Goal: Navigation & Orientation: Find specific page/section

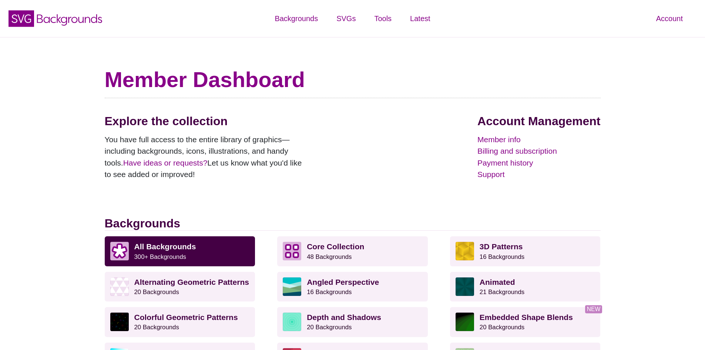
scroll to position [503, 0]
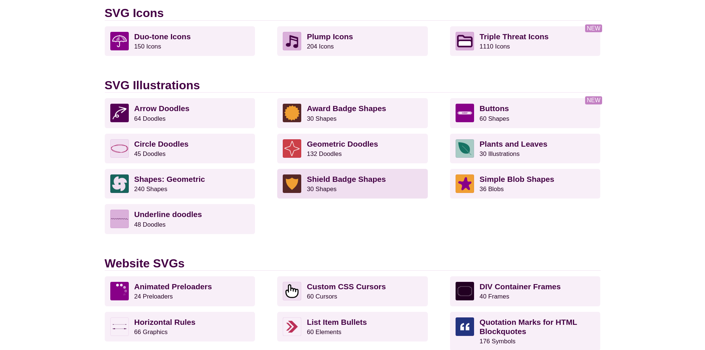
click at [325, 182] on strong "Shield Badge Shapes" at bounding box center [346, 179] width 79 height 9
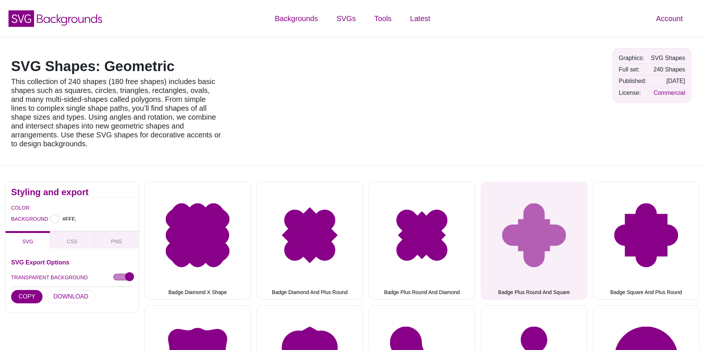
type input "#FFFFFF"
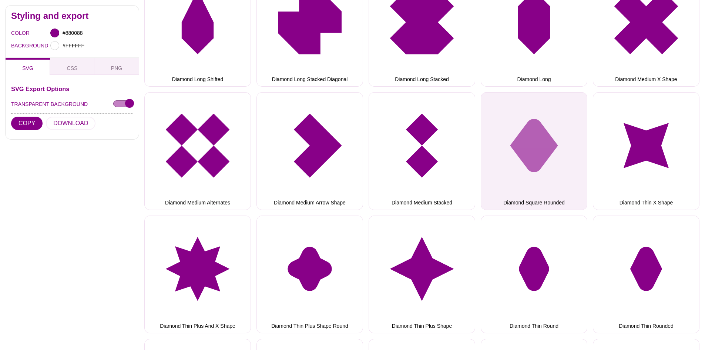
scroll to position [2464, 0]
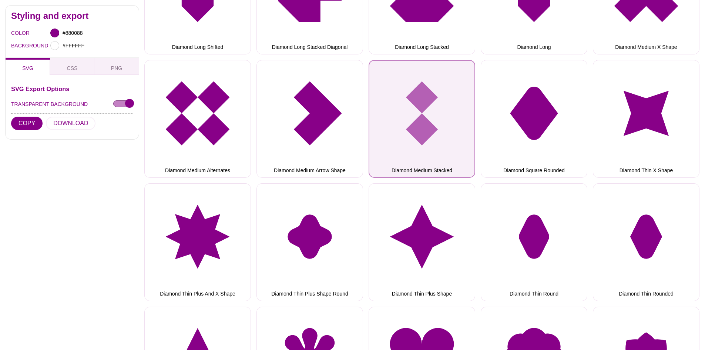
click at [433, 97] on button "Diamond Medium Stacked" at bounding box center [422, 119] width 107 height 118
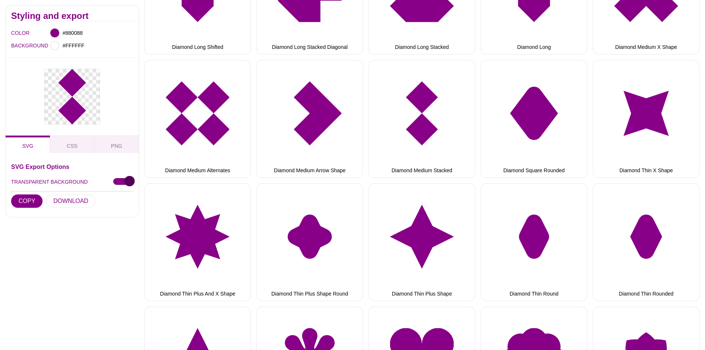
click at [120, 181] on input "TRANSPARENT BACKGROUND" at bounding box center [123, 182] width 20 height 8
click at [134, 184] on div "SVG Export Options TRANSPARENT BACKGROUND COPY DOWNLOAD CSS DataURI Export Opti…" at bounding box center [72, 185] width 133 height 64
click at [128, 184] on input "TRANSPARENT BACKGROUND" at bounding box center [123, 182] width 20 height 8
checkbox input "true"
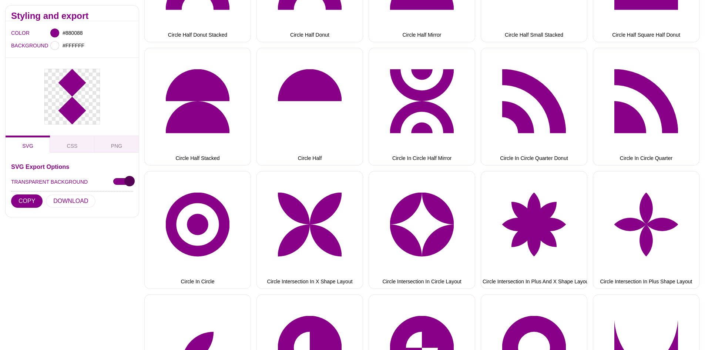
scroll to position [0, 0]
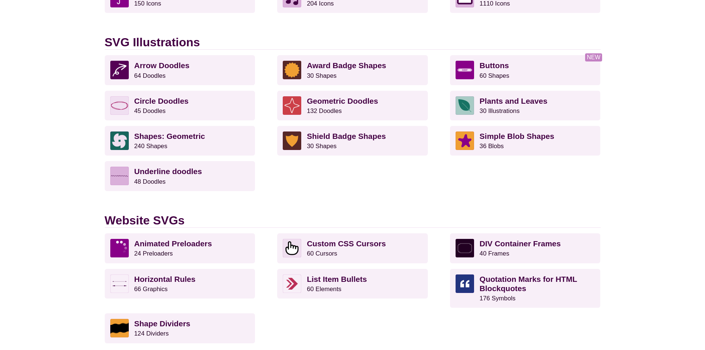
scroll to position [577, 0]
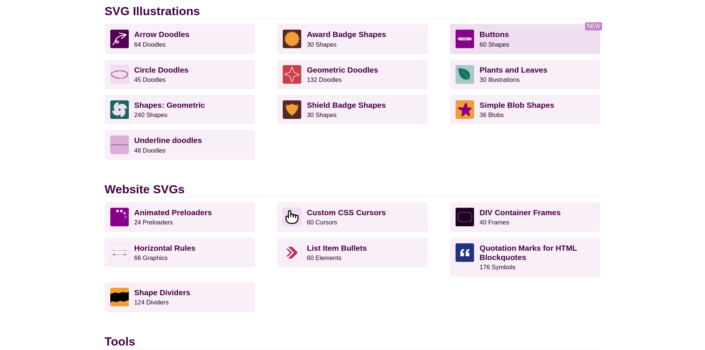
click at [552, 33] on p "Buttons 60 Shapes" at bounding box center [537, 39] width 115 height 19
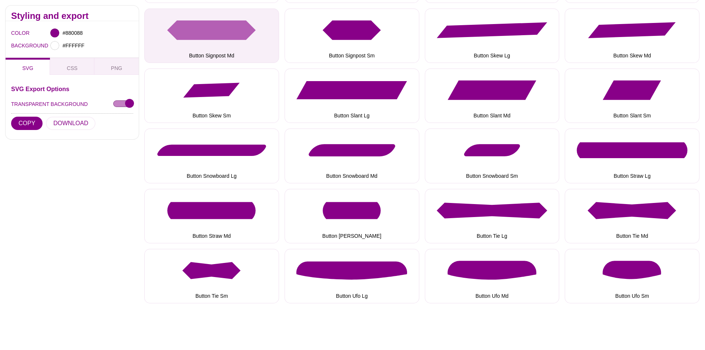
scroll to position [666, 0]
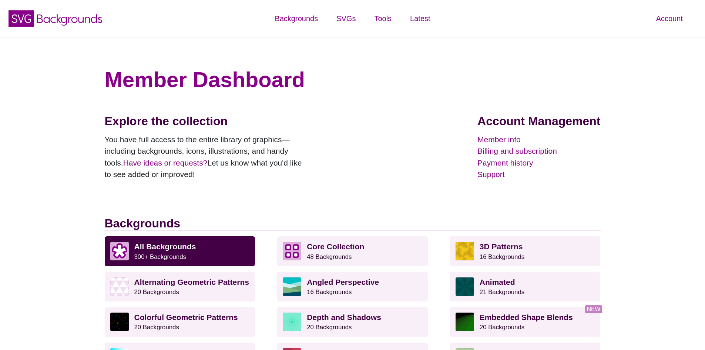
scroll to position [577, 0]
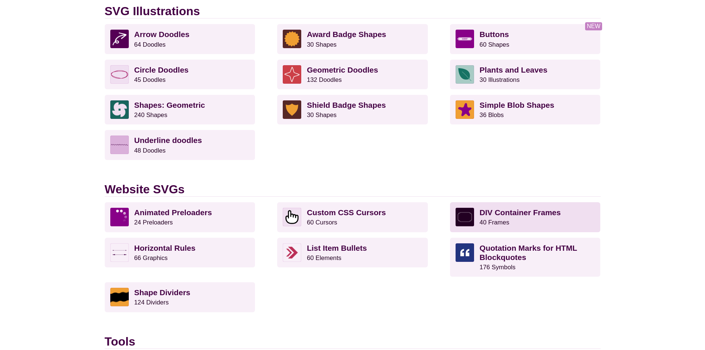
click at [522, 214] on strong "DIV Container Frames" at bounding box center [520, 212] width 81 height 9
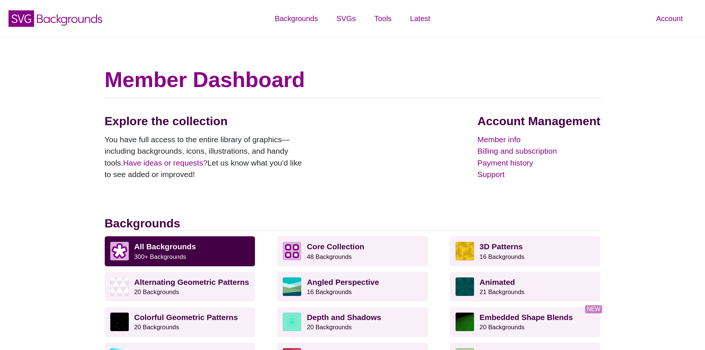
scroll to position [577, 0]
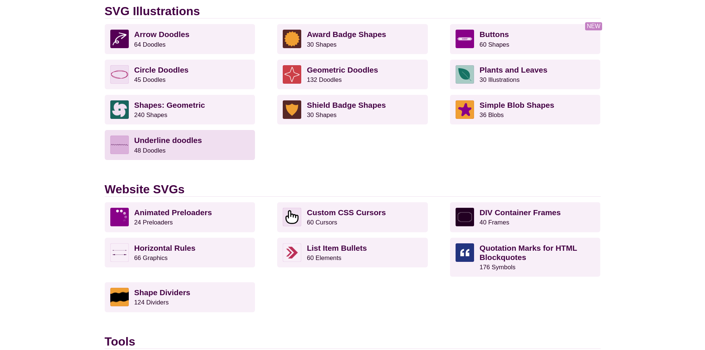
click at [179, 141] on strong "Underline doodles" at bounding box center [168, 140] width 68 height 9
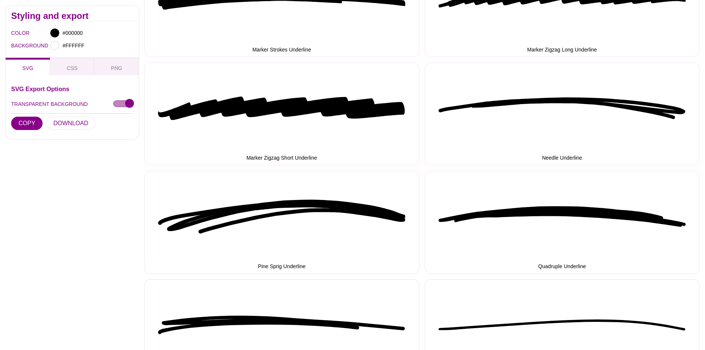
scroll to position [1296, 0]
